Goal: Check status

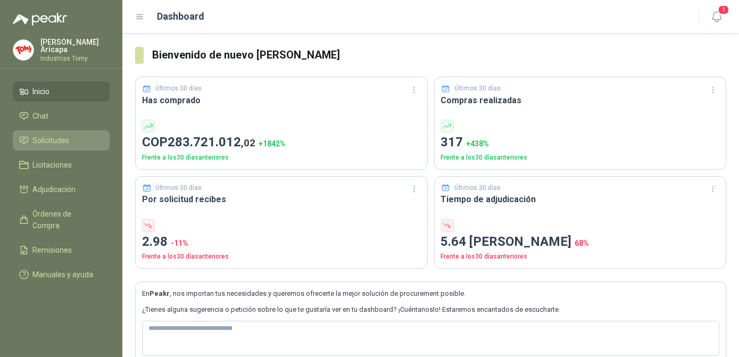
click at [50, 143] on span "Solicitudes" at bounding box center [51, 141] width 37 height 12
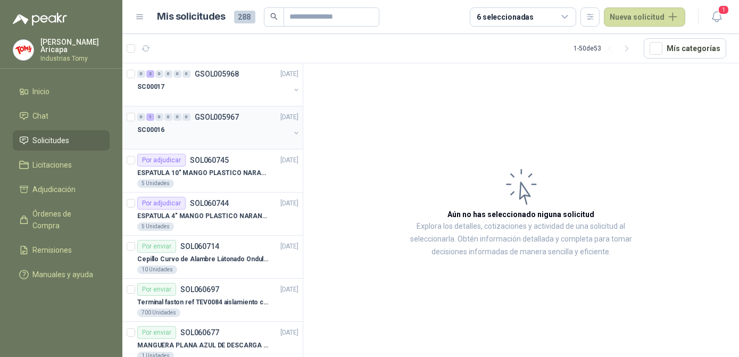
click at [234, 130] on div "SC00016" at bounding box center [213, 130] width 153 height 13
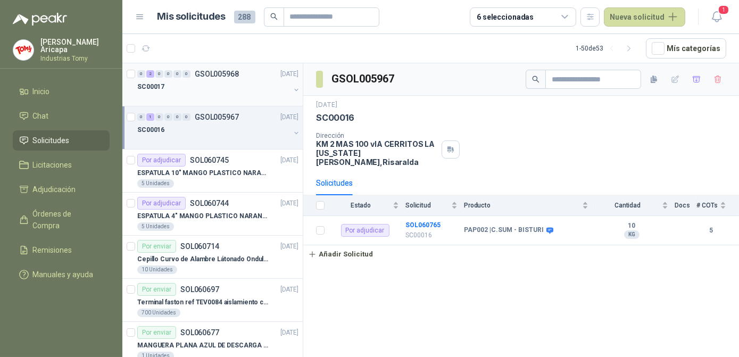
click at [216, 86] on div "SC00017" at bounding box center [213, 86] width 153 height 13
